Goal: Task Accomplishment & Management: Use online tool/utility

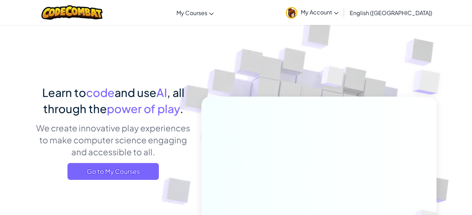
click at [338, 12] on span "My Account" at bounding box center [320, 11] width 38 height 7
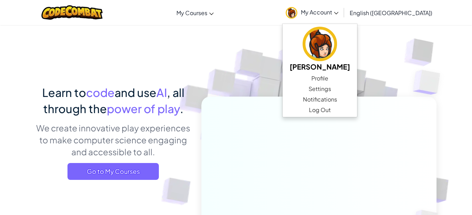
click at [207, 14] on span "My Courses" at bounding box center [191, 12] width 31 height 7
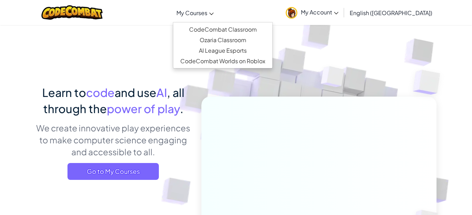
click at [338, 11] on span "My Account" at bounding box center [320, 11] width 38 height 7
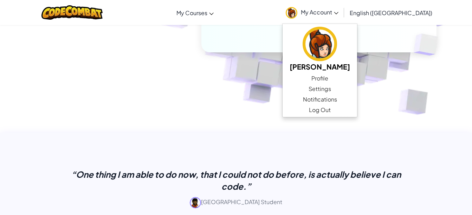
scroll to position [176, 0]
click at [338, 13] on icon at bounding box center [336, 13] width 5 height 2
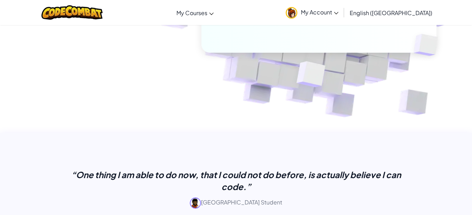
click at [338, 13] on icon at bounding box center [336, 13] width 5 height 2
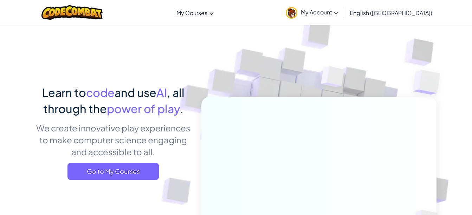
click at [0, 0] on link "CodeCombat Classroom" at bounding box center [0, 0] width 0 height 0
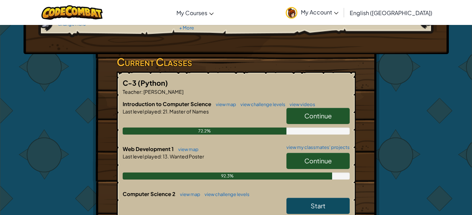
scroll to position [91, 0]
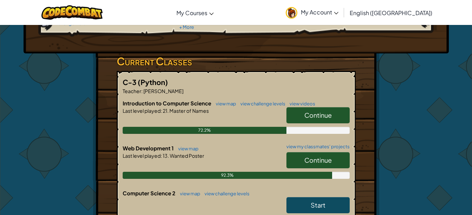
click at [305, 160] on span "Continue" at bounding box center [317, 160] width 27 height 8
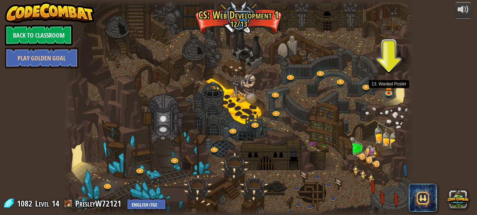
click at [388, 91] on img at bounding box center [389, 86] width 8 height 14
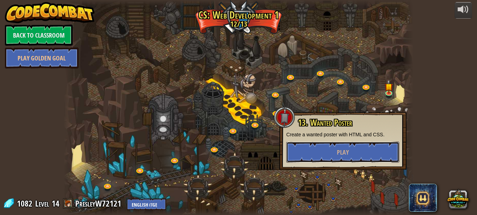
click at [348, 149] on span "Play" at bounding box center [343, 152] width 12 height 9
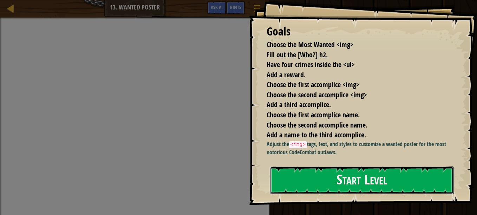
click at [352, 183] on button "Start Level" at bounding box center [362, 181] width 184 height 28
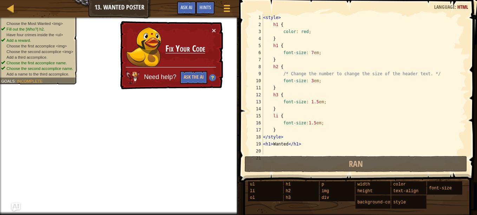
click at [217, 28] on div "× Fix Your Code Need help? Ask the AI" at bounding box center [171, 55] width 104 height 69
click at [212, 31] on button "×" at bounding box center [214, 30] width 4 height 7
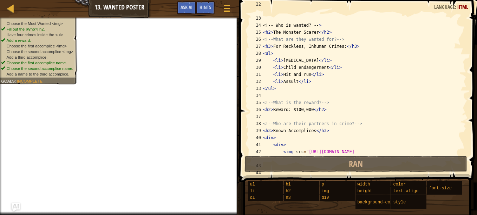
scroll to position [161, 0]
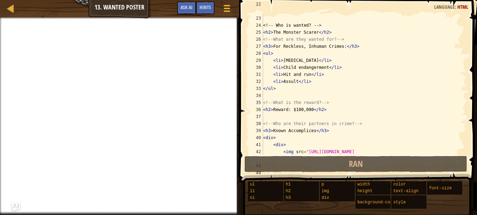
click at [160, 8] on div "Map Web Development 1 13. Wanted Poster Game Menu Done Hints Ask AI" at bounding box center [119, 9] width 239 height 18
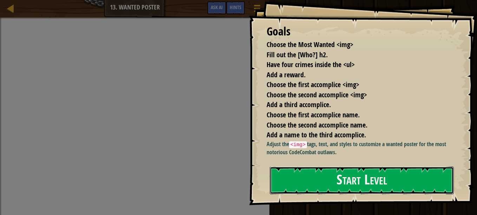
click at [344, 184] on button "Start Level" at bounding box center [362, 181] width 184 height 28
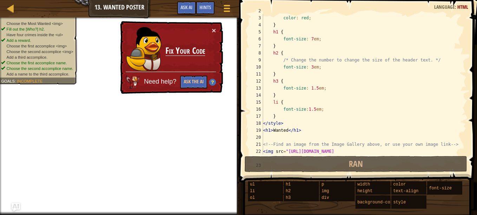
scroll to position [14, 0]
click at [228, 8] on span at bounding box center [227, 8] width 6 height 1
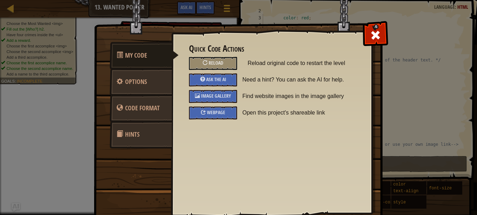
click at [216, 62] on span "Reload" at bounding box center [216, 62] width 15 height 7
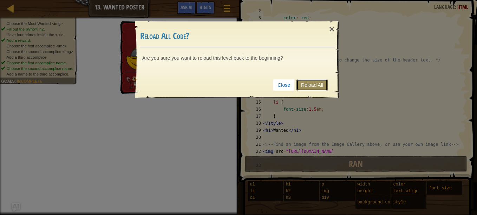
click at [308, 84] on link "Reload All" at bounding box center [312, 85] width 31 height 12
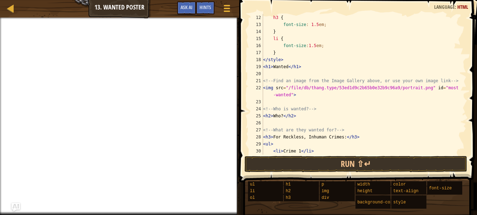
scroll to position [74, 0]
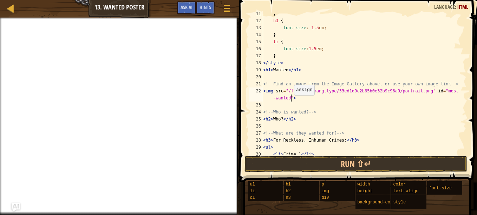
click at [291, 98] on div "} h3 { font-size : 1.5 em ; } li { font-size : 1.5 em ; } </ style > < h1 > Wan…" at bounding box center [362, 87] width 200 height 155
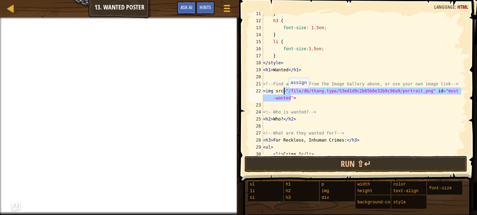
drag, startPoint x: 291, startPoint y: 98, endPoint x: 285, endPoint y: 92, distance: 8.5
click at [285, 92] on div "} h3 { font-size : 1.5 em ; } li { font-size : 1.5 em ; } </ style > < h1 > Wan…" at bounding box center [362, 87] width 200 height 155
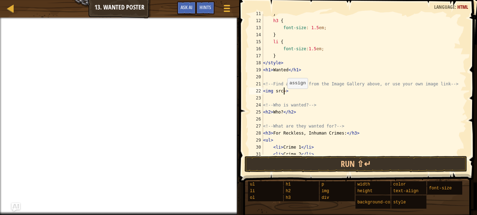
click at [284, 92] on div "} h3 { font-size : 1.5 em ; } li { font-size : 1.5 em ; } </ style > < h1 > Wan…" at bounding box center [362, 87] width 200 height 155
paste textarea "[URL][DOMAIN_NAME]"
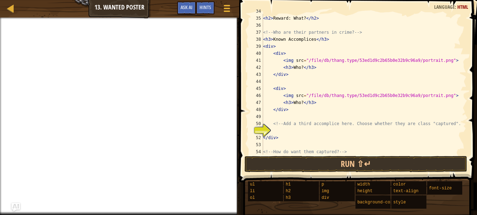
scroll to position [238, 0]
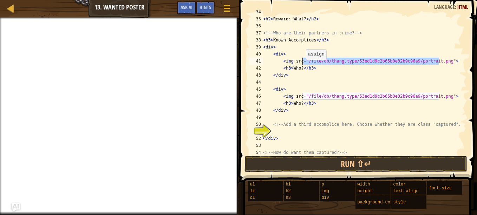
drag, startPoint x: 439, startPoint y: 61, endPoint x: 303, endPoint y: 61, distance: 135.7
click at [303, 61] on div "<!-- What is the reward? --> < h2 > Reward: What? </ h2 > <!-- Who are their pa…" at bounding box center [362, 85] width 200 height 155
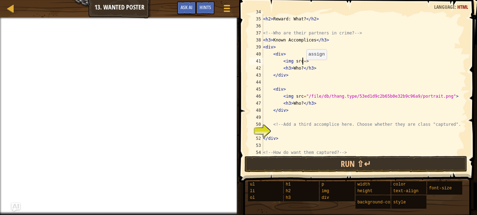
paste textarea "[URL][DOMAIN_NAME]"
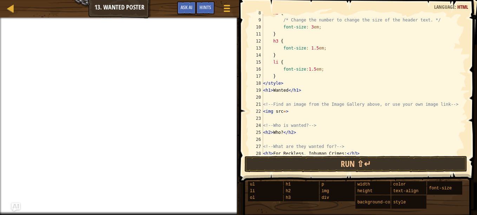
scroll to position [54, 0]
click at [284, 112] on div "h2 { /* Change the number to change the size of the header text. */ font-size :…" at bounding box center [362, 86] width 200 height 155
paste textarea "[URL][DOMAIN_NAME]"
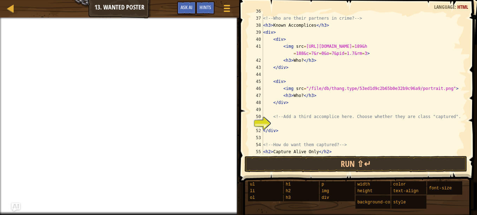
scroll to position [260, 0]
drag, startPoint x: 438, startPoint y: 89, endPoint x: 414, endPoint y: 90, distance: 23.9
click at [414, 90] on div "<!-- Who are their partners in crime? --> < h3 > Known Accomplices </ h3 > < di…" at bounding box center [362, 85] width 200 height 155
click at [426, 99] on div "<!-- Who are their partners in crime? --> < h3 > Known Accomplices </ h3 > < di…" at bounding box center [362, 85] width 200 height 155
click at [438, 88] on div "<!-- Who are their partners in crime? --> < h3 > Known Accomplices </ h3 > < di…" at bounding box center [362, 85] width 200 height 155
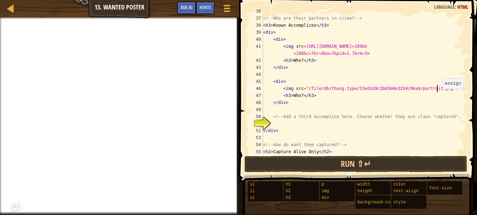
click at [439, 90] on div "<!-- Who are their partners in crime? --> < h3 > Known Accomplices </ h3 > < di…" at bounding box center [362, 85] width 200 height 155
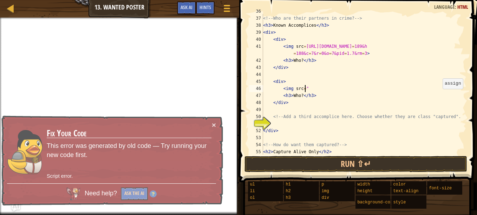
type textarea "<img src="
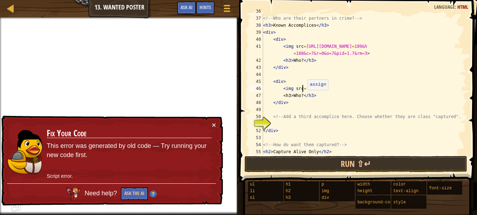
paste textarea
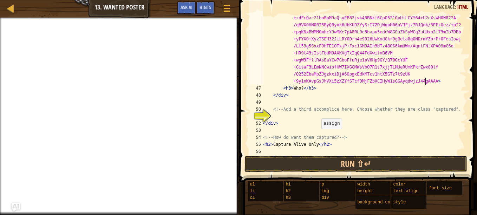
scroll to position [822, 0]
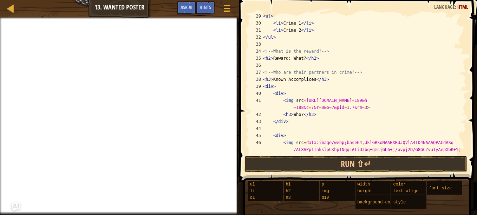
scroll to position [208, 0]
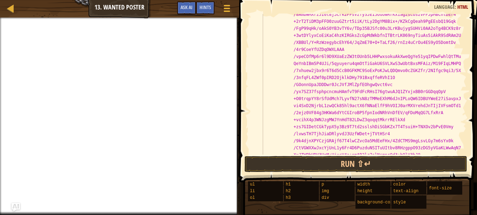
scroll to position [376, 0]
type textarea "<h3>Purple hope</h3>"
click at [376, 166] on button "Run ⇧↵" at bounding box center [356, 164] width 223 height 16
